Goal: Information Seeking & Learning: Learn about a topic

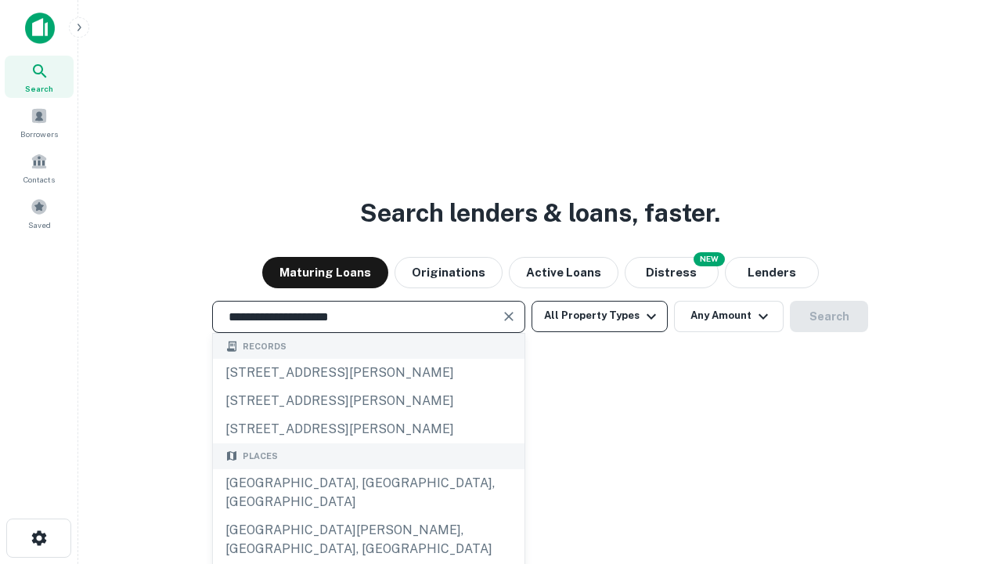
click at [368, 516] on div "[GEOGRAPHIC_DATA], [GEOGRAPHIC_DATA], [GEOGRAPHIC_DATA]" at bounding box center [369, 492] width 312 height 47
click at [600, 316] on button "All Property Types" at bounding box center [600, 316] width 136 height 31
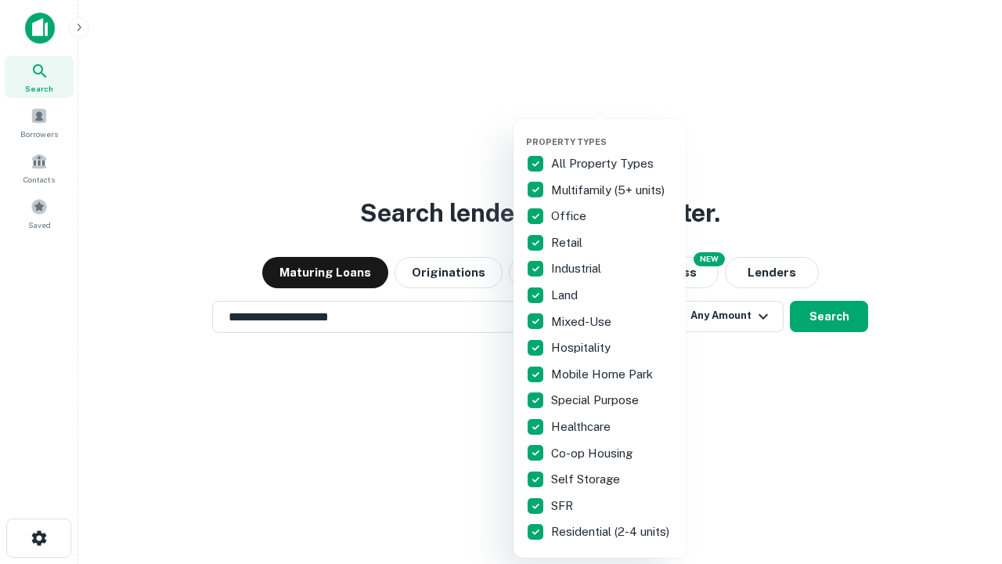
type input "**********"
click at [612, 132] on button "button" at bounding box center [612, 132] width 172 height 1
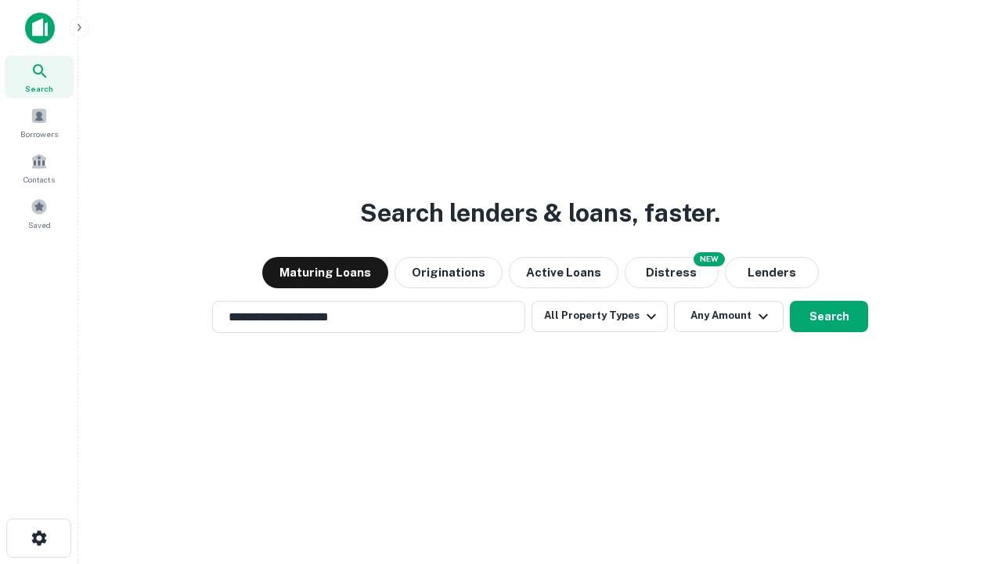
scroll to position [9, 189]
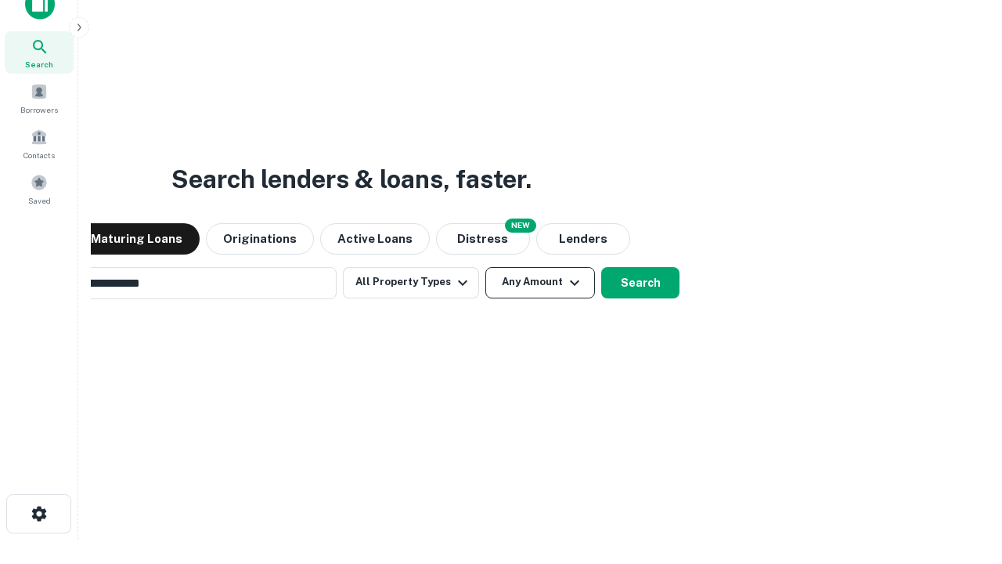
click at [485, 267] on button "Any Amount" at bounding box center [540, 282] width 110 height 31
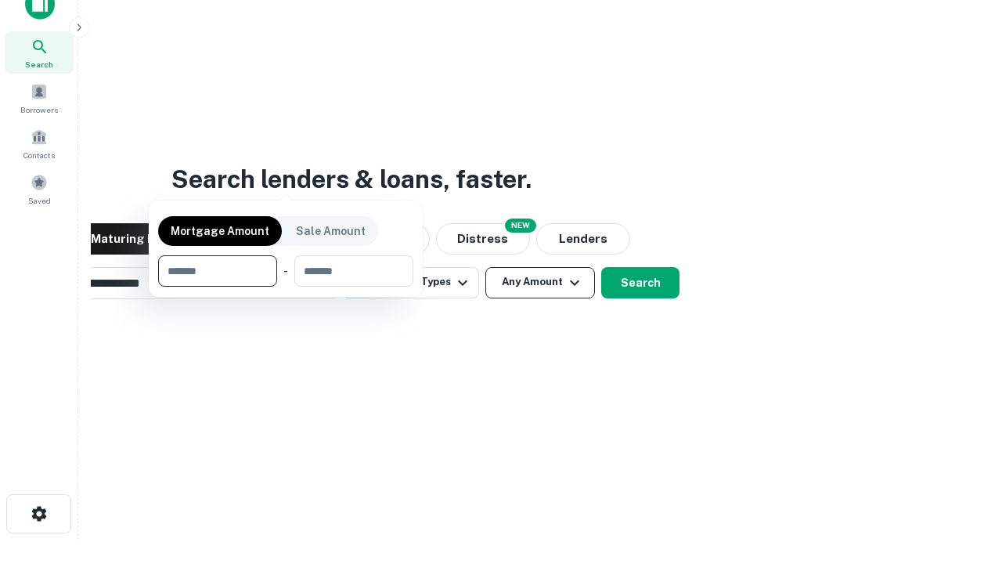
scroll to position [113, 443]
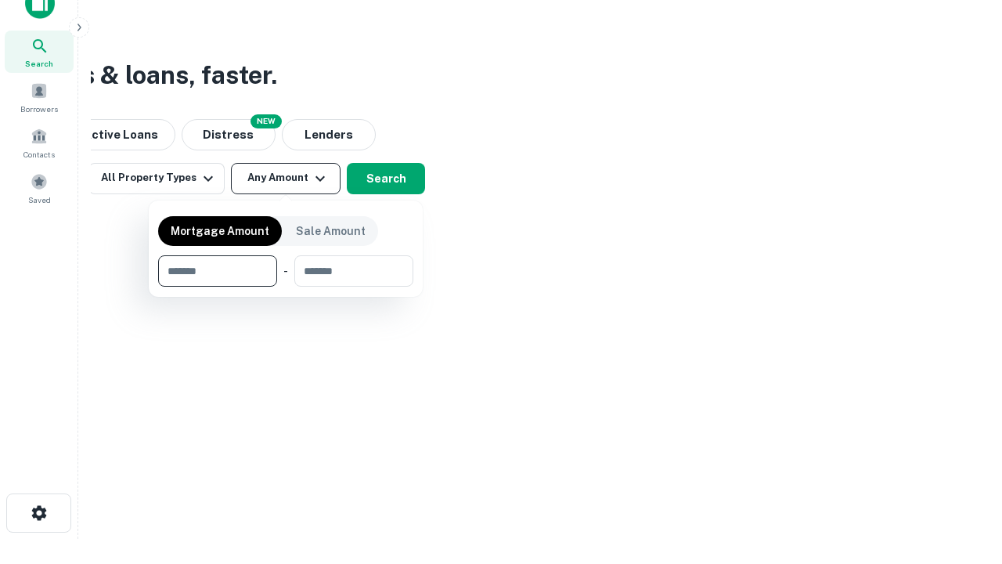
type input "*******"
click at [286, 287] on button "button" at bounding box center [285, 287] width 255 height 1
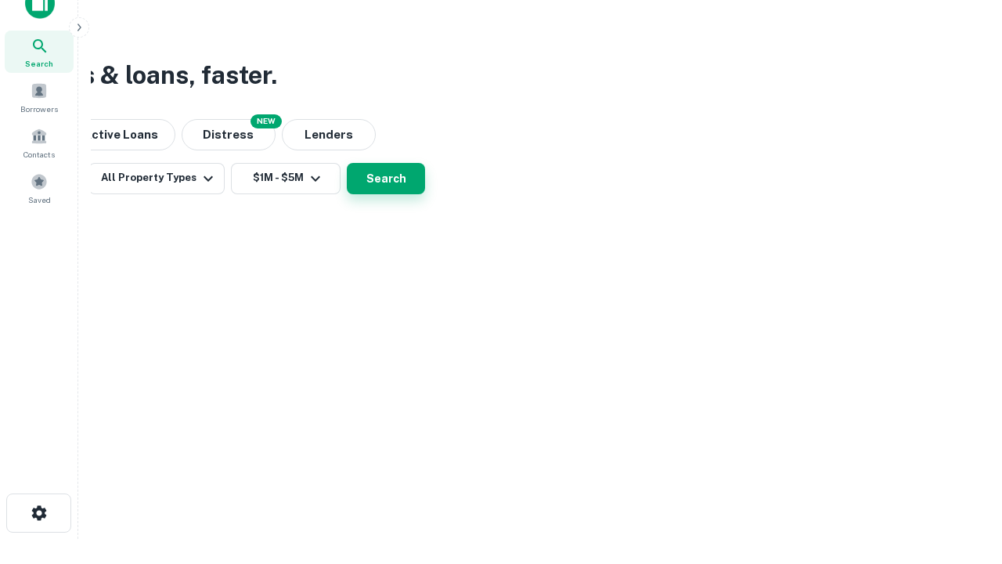
click at [425, 194] on button "Search" at bounding box center [386, 178] width 78 height 31
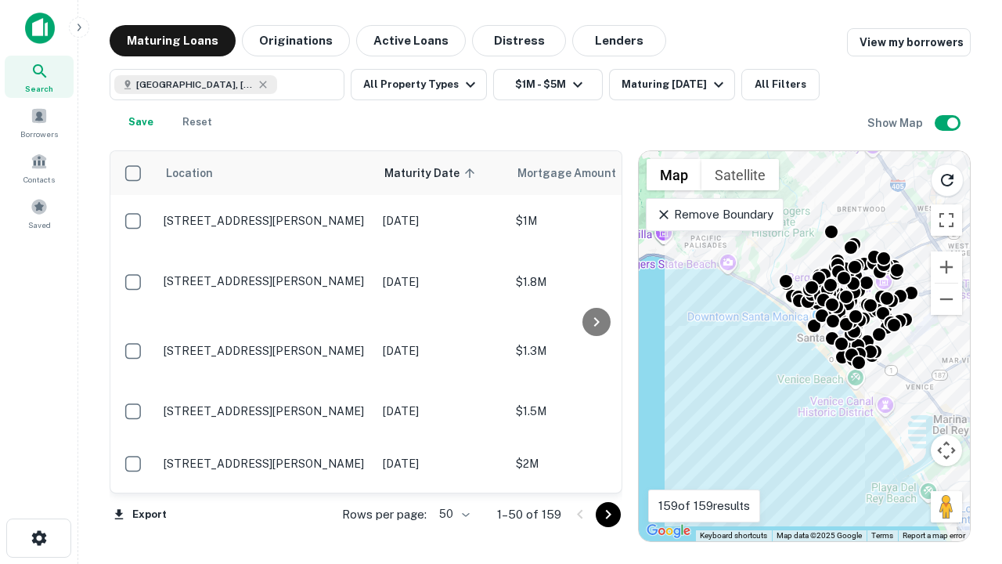
click at [452, 514] on body "Search Borrowers Contacts Saved Maturing Loans Originations Active Loans Distre…" at bounding box center [501, 282] width 1002 height 564
click at [453, 474] on li "25" at bounding box center [452, 474] width 45 height 28
